Goal: Download file/media

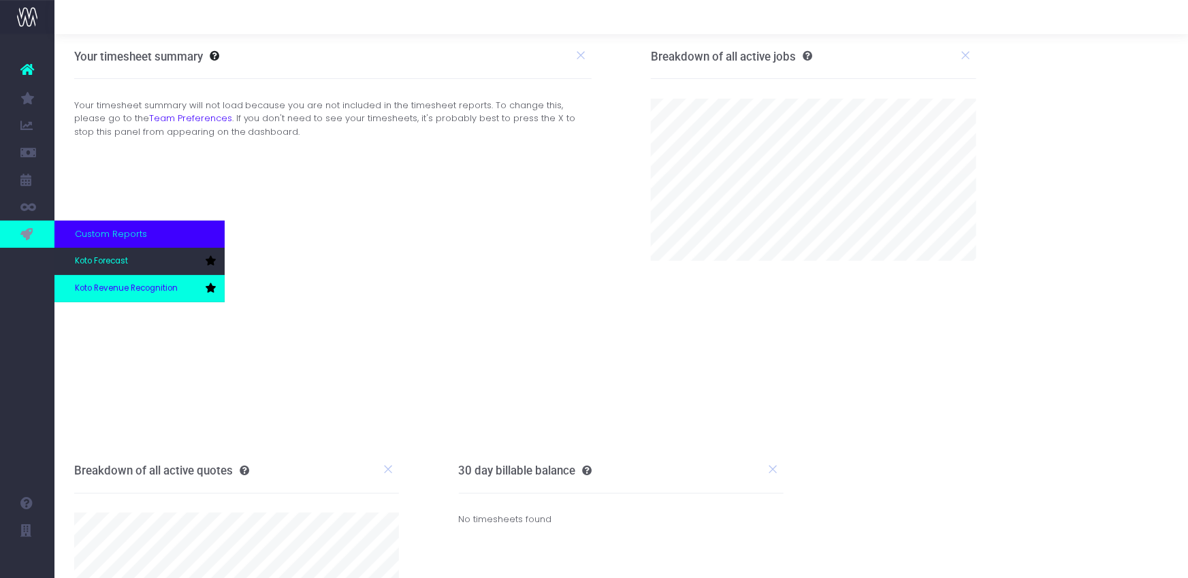
click at [118, 287] on span "Koto Revenue Recognition" at bounding box center [126, 289] width 103 height 12
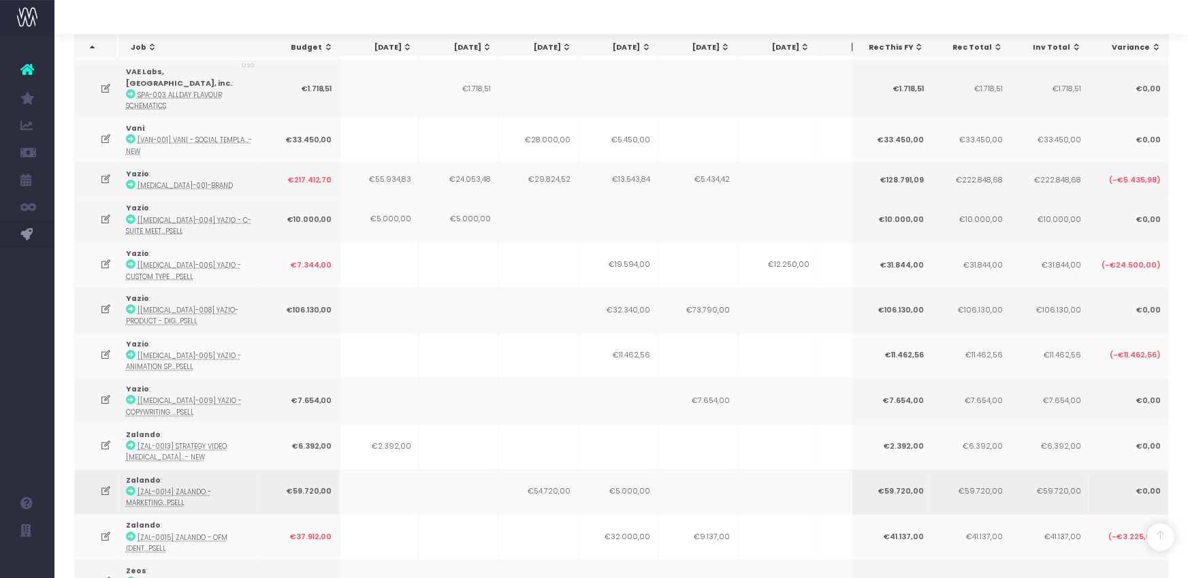
scroll to position [1276, 0]
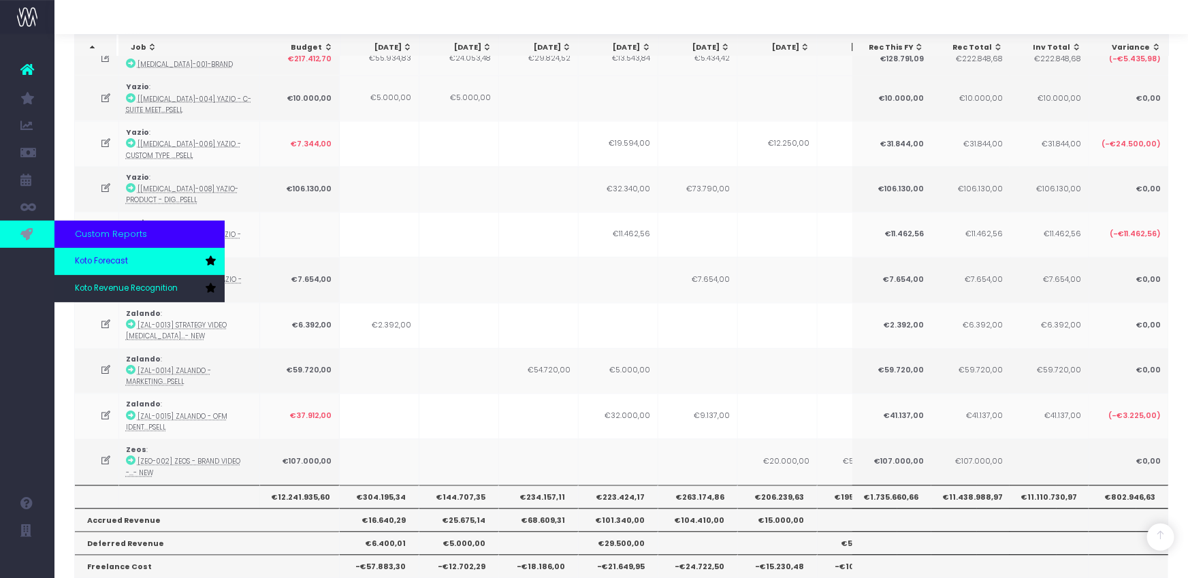
click at [93, 270] on link "Koto Forecast" at bounding box center [139, 261] width 170 height 27
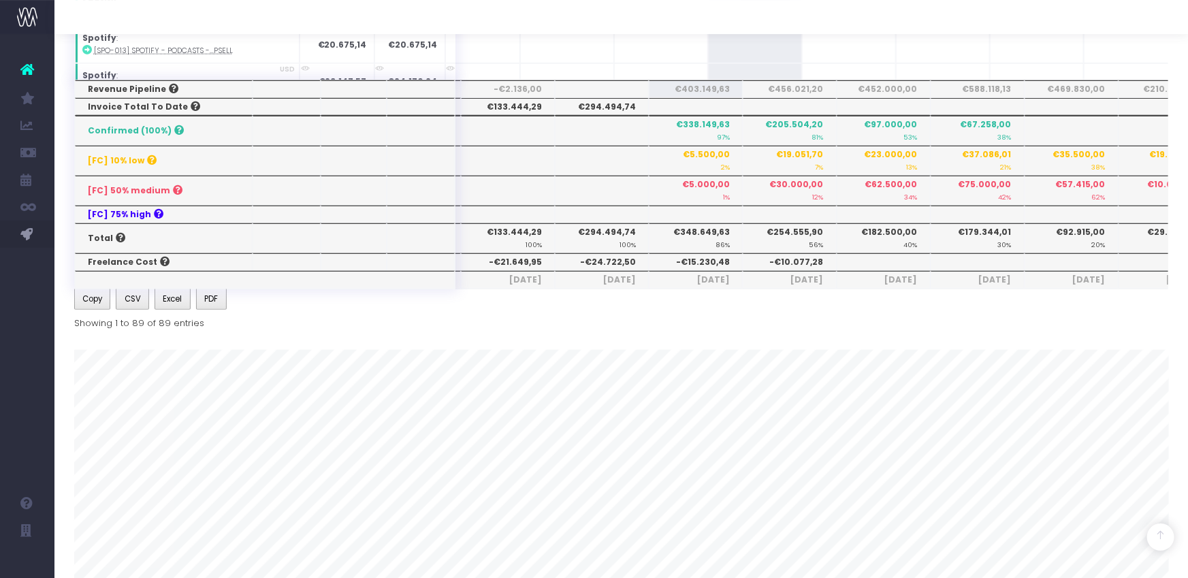
scroll to position [482, 0]
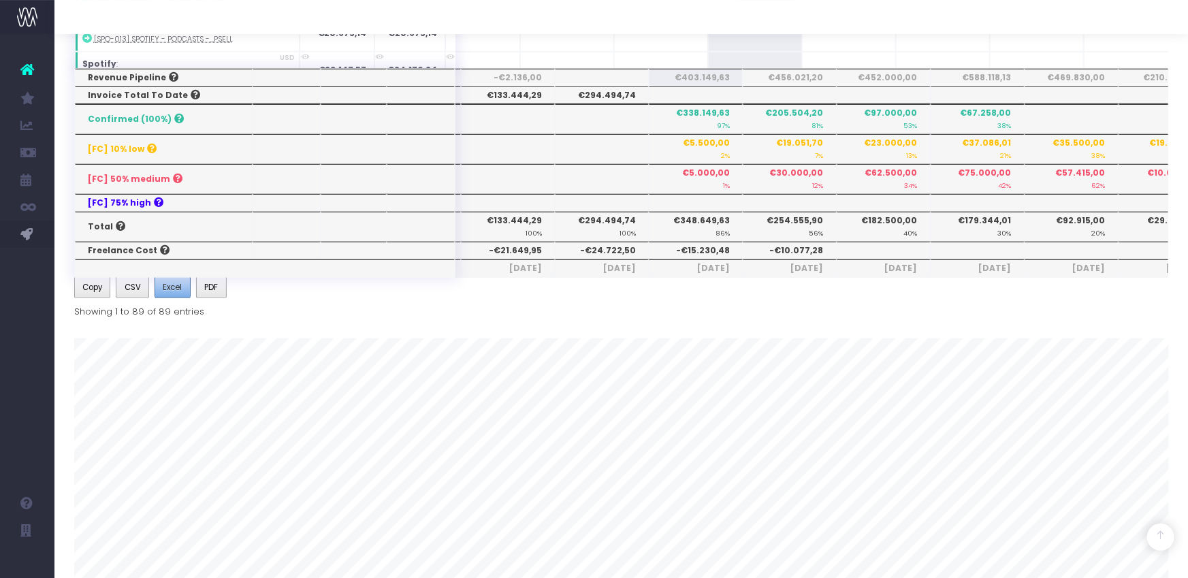
click at [172, 287] on span "Excel" at bounding box center [172, 287] width 19 height 12
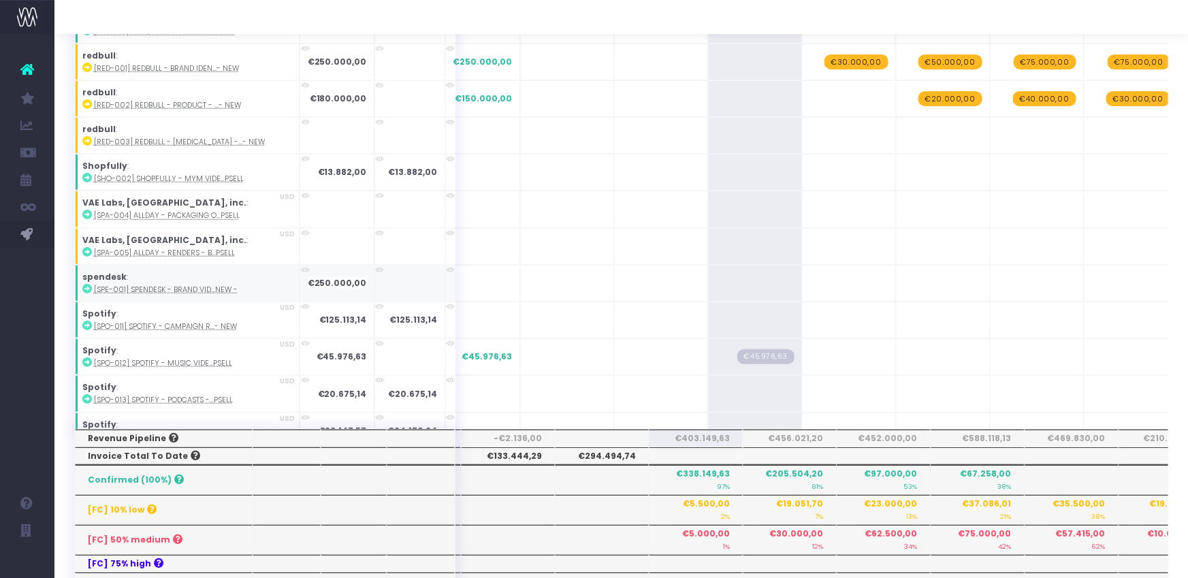
scroll to position [95, 0]
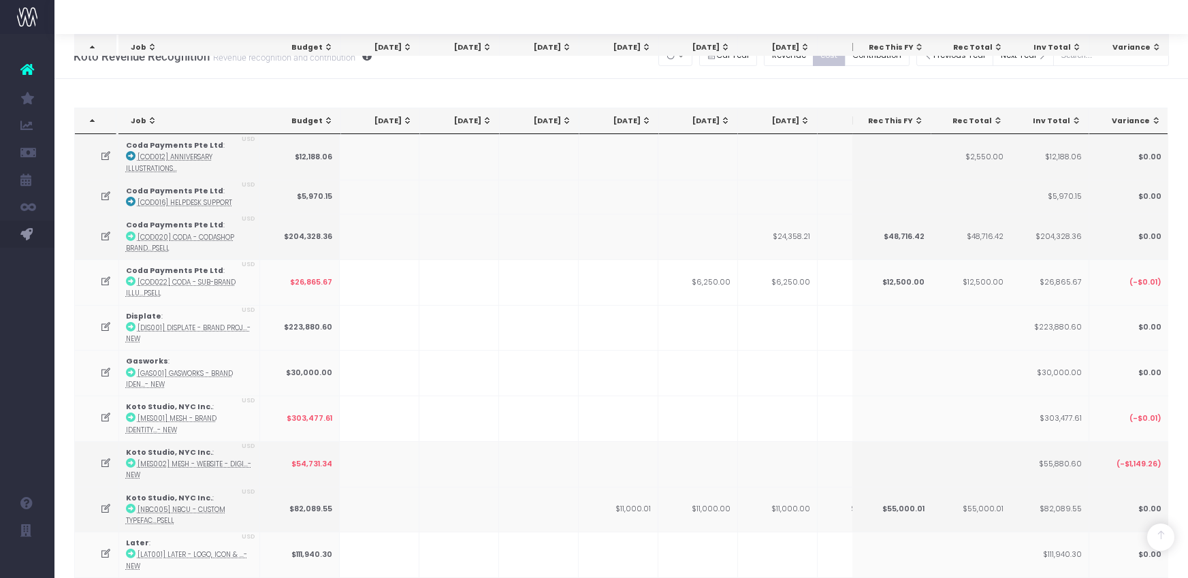
scroll to position [490, 0]
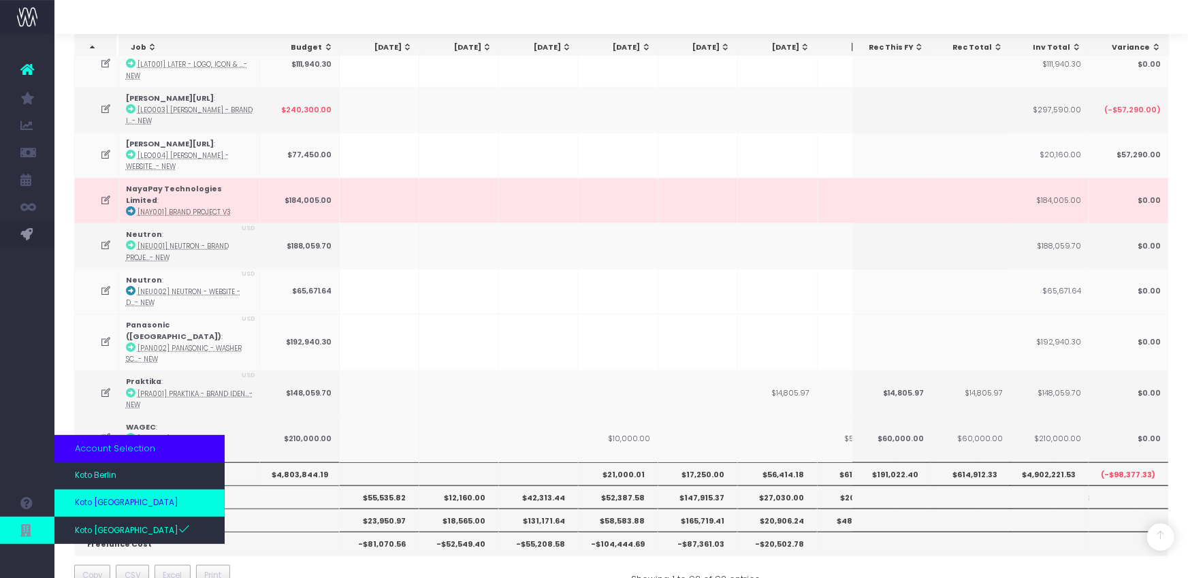
click at [98, 506] on span "Koto [GEOGRAPHIC_DATA]" at bounding box center [126, 503] width 103 height 12
